Goal: Download file/media

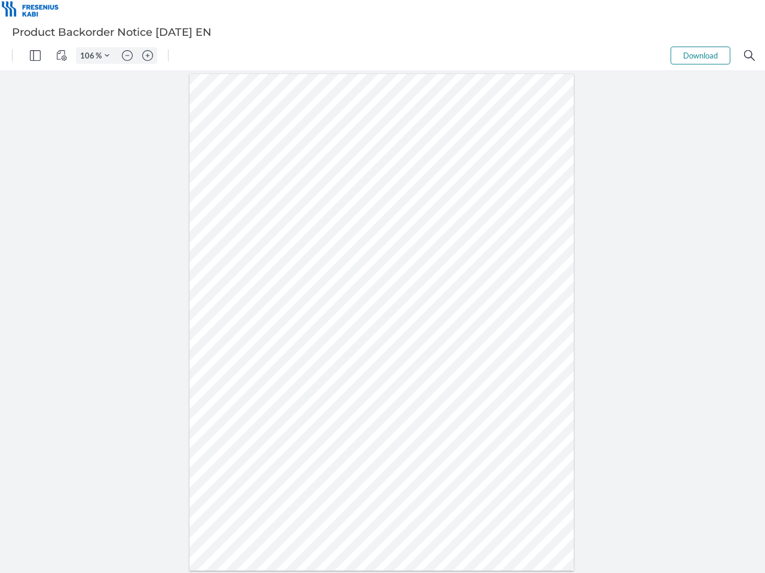
click at [35, 56] on img "Panel" at bounding box center [35, 55] width 11 height 11
click at [62, 56] on img "View Controls" at bounding box center [61, 55] width 11 height 11
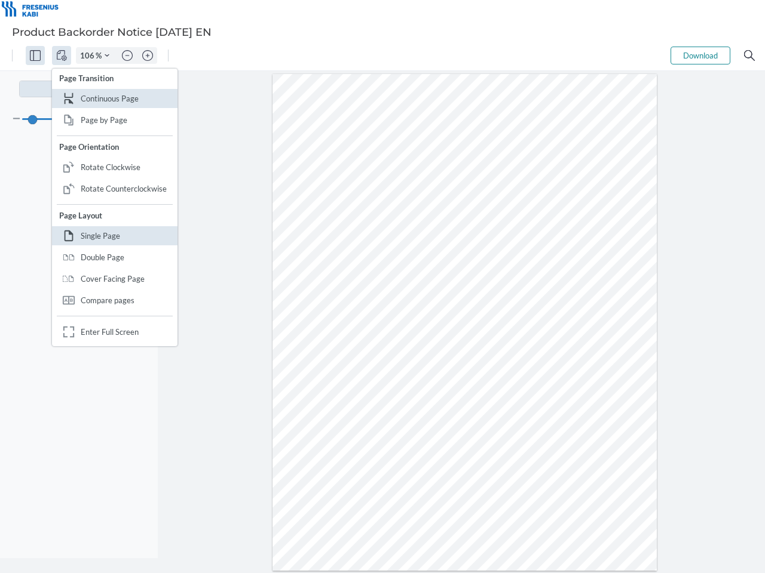
click at [89, 56] on input "106" at bounding box center [85, 55] width 19 height 11
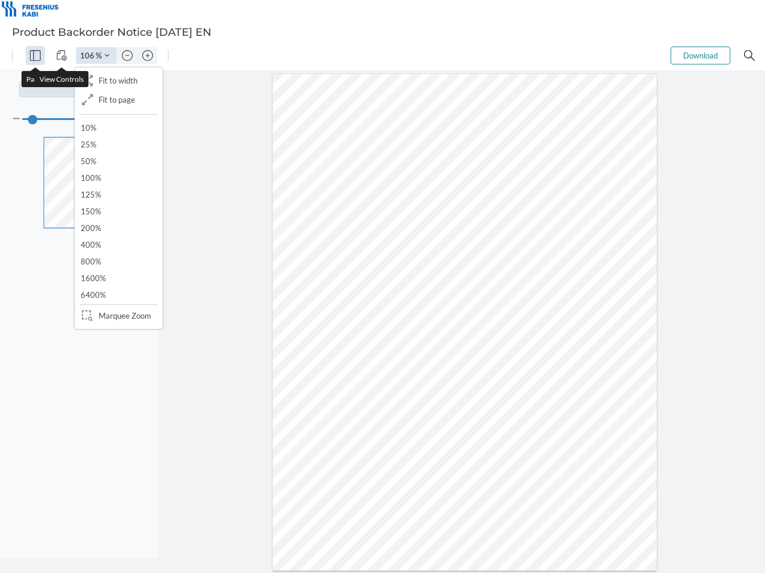
click at [107, 56] on img "Zoom Controls" at bounding box center [107, 55] width 5 height 5
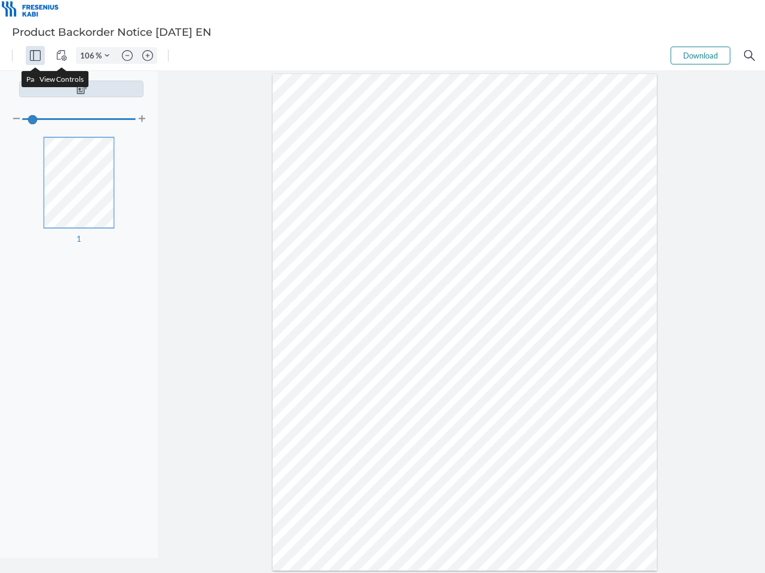
click at [127, 56] on img "Zoom out" at bounding box center [127, 55] width 11 height 11
click at [148, 56] on img "Zoom in" at bounding box center [147, 55] width 11 height 11
type input "106"
click at [700, 56] on button "Download" at bounding box center [700, 56] width 60 height 18
click at [749, 56] on img "Search" at bounding box center [749, 55] width 11 height 11
